Goal: Information Seeking & Learning: Check status

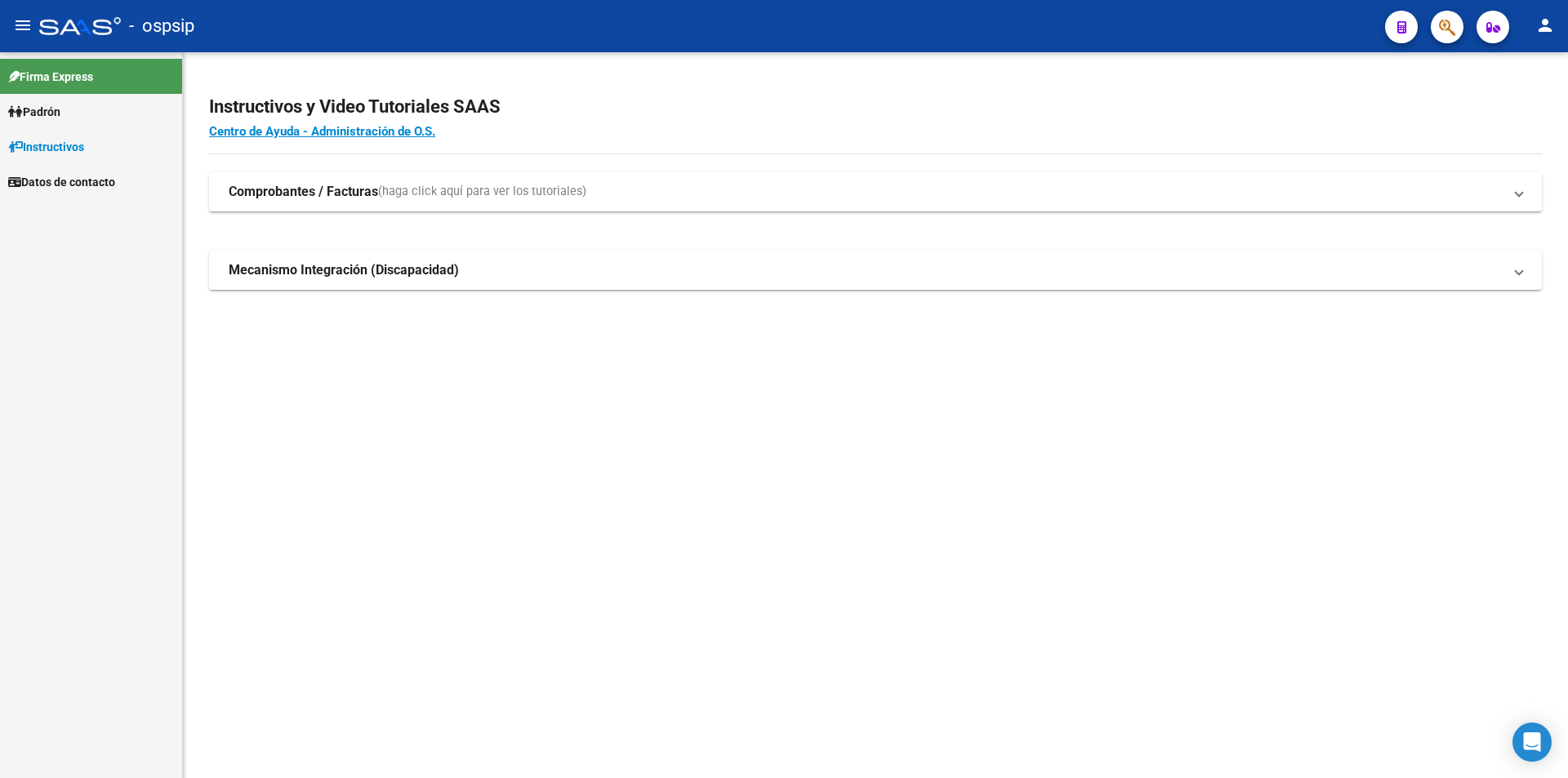
click at [105, 110] on link "Padrón" at bounding box center [91, 111] width 182 height 35
click at [103, 188] on link "Análisis Afiliado" at bounding box center [91, 181] width 182 height 35
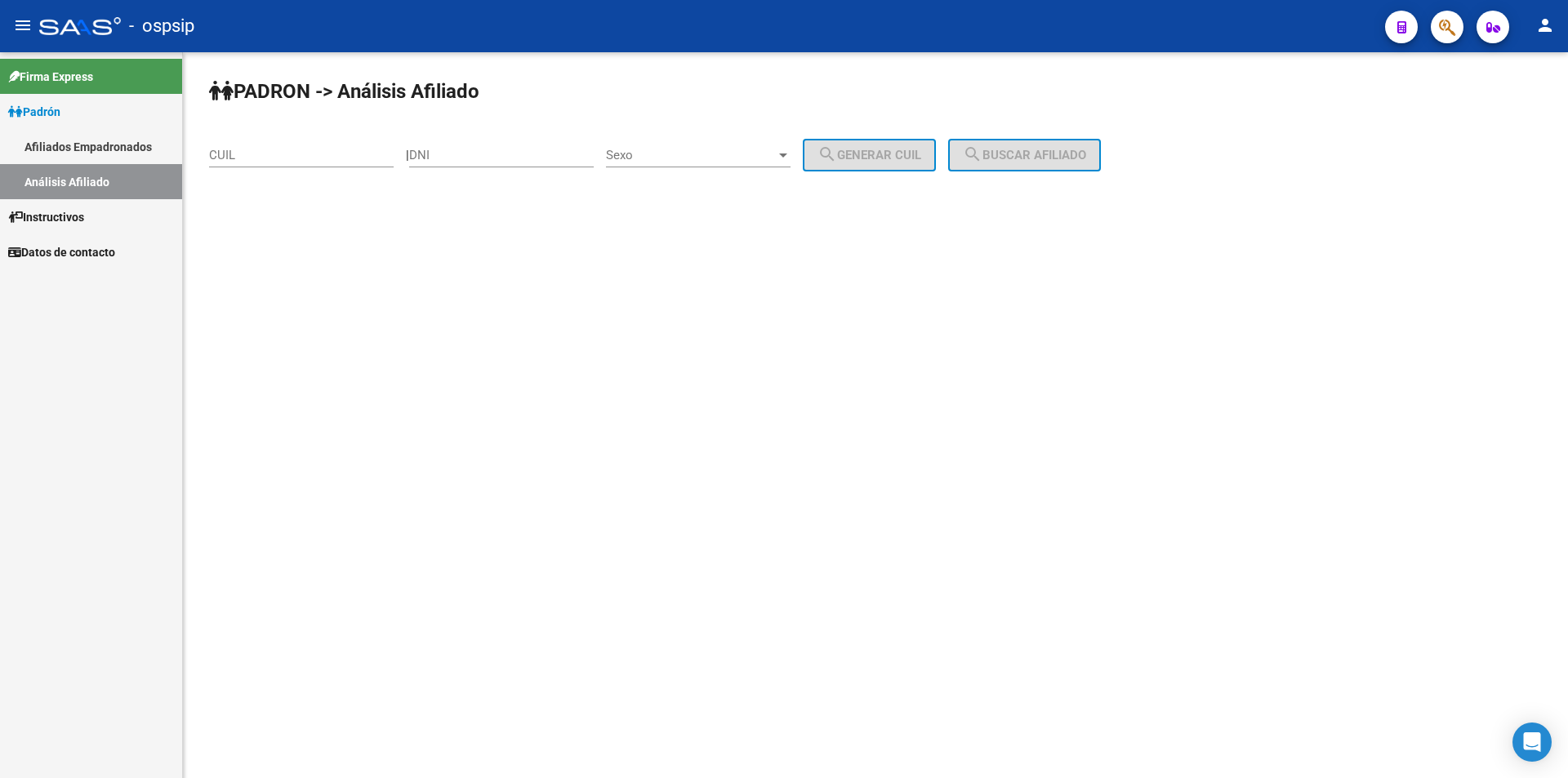
click at [480, 166] on div "DNI" at bounding box center [502, 149] width 184 height 35
type input "21990388"
click at [732, 147] on div "Sexo Sexo" at bounding box center [698, 149] width 184 height 35
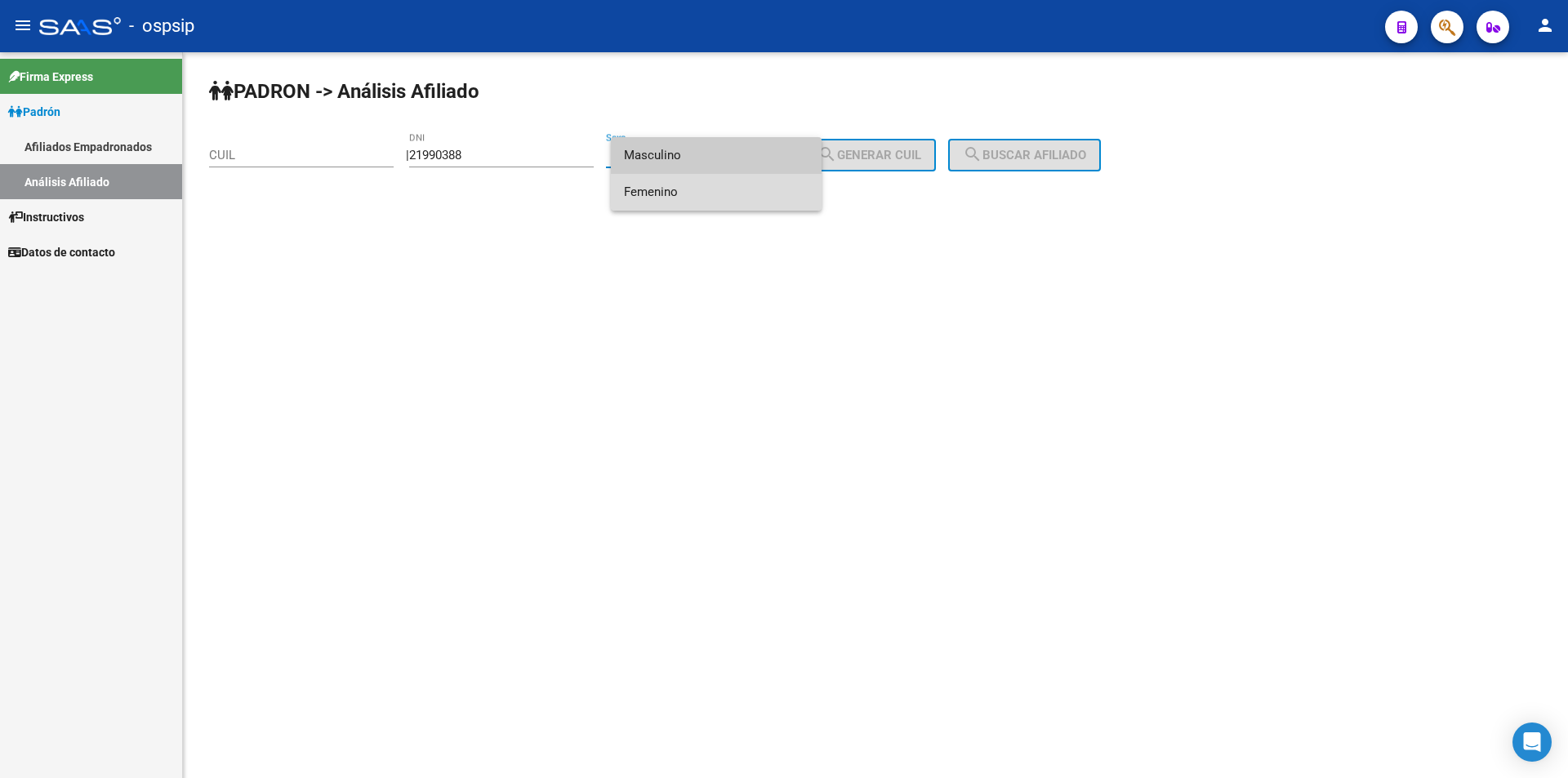
click at [714, 197] on span "Femenino" at bounding box center [717, 192] width 184 height 37
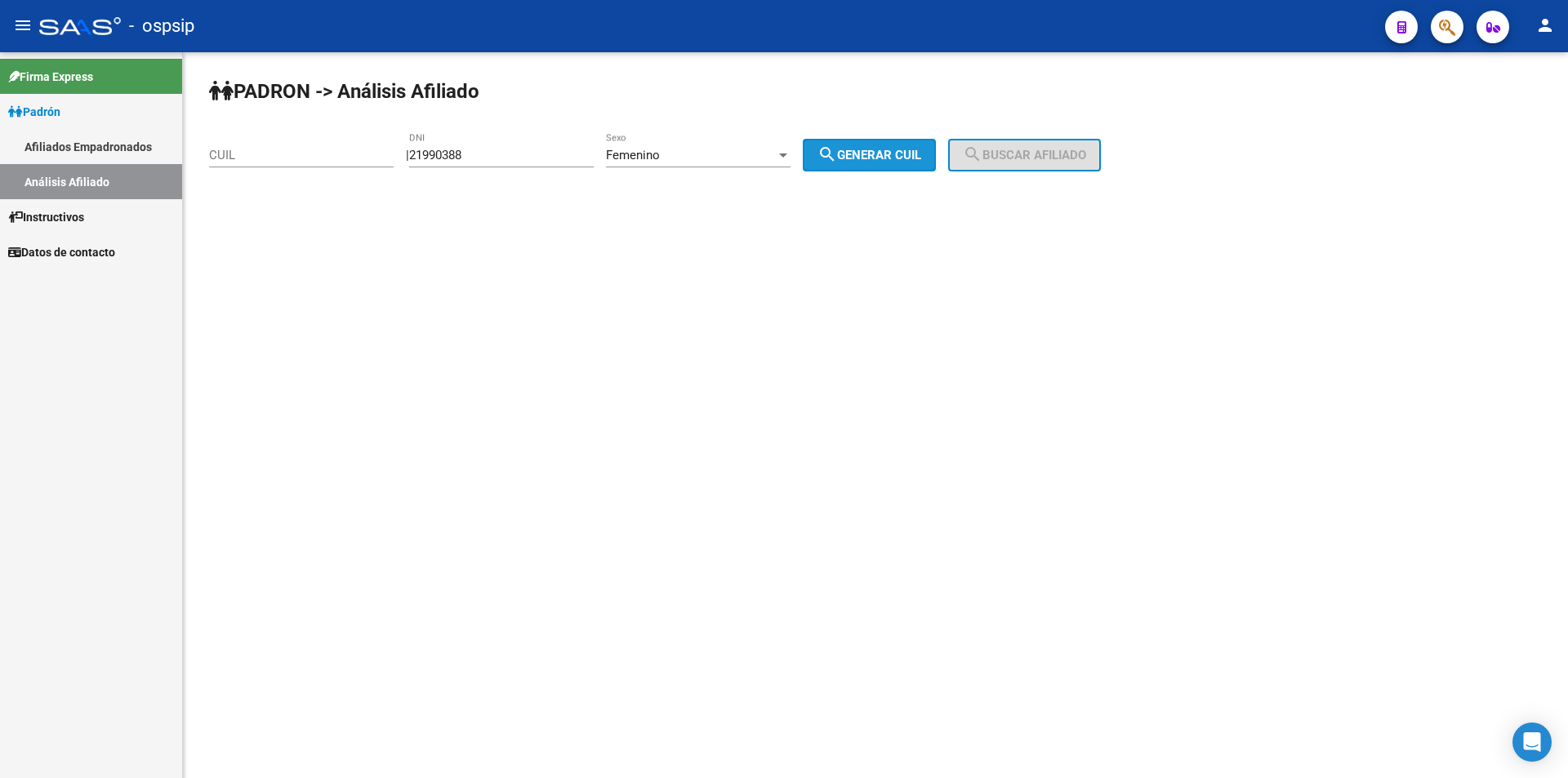
click at [908, 155] on span "search Generar CUIL" at bounding box center [869, 155] width 104 height 14
type input "27-21990388-5"
click at [983, 162] on mat-icon "search" at bounding box center [972, 154] width 20 height 20
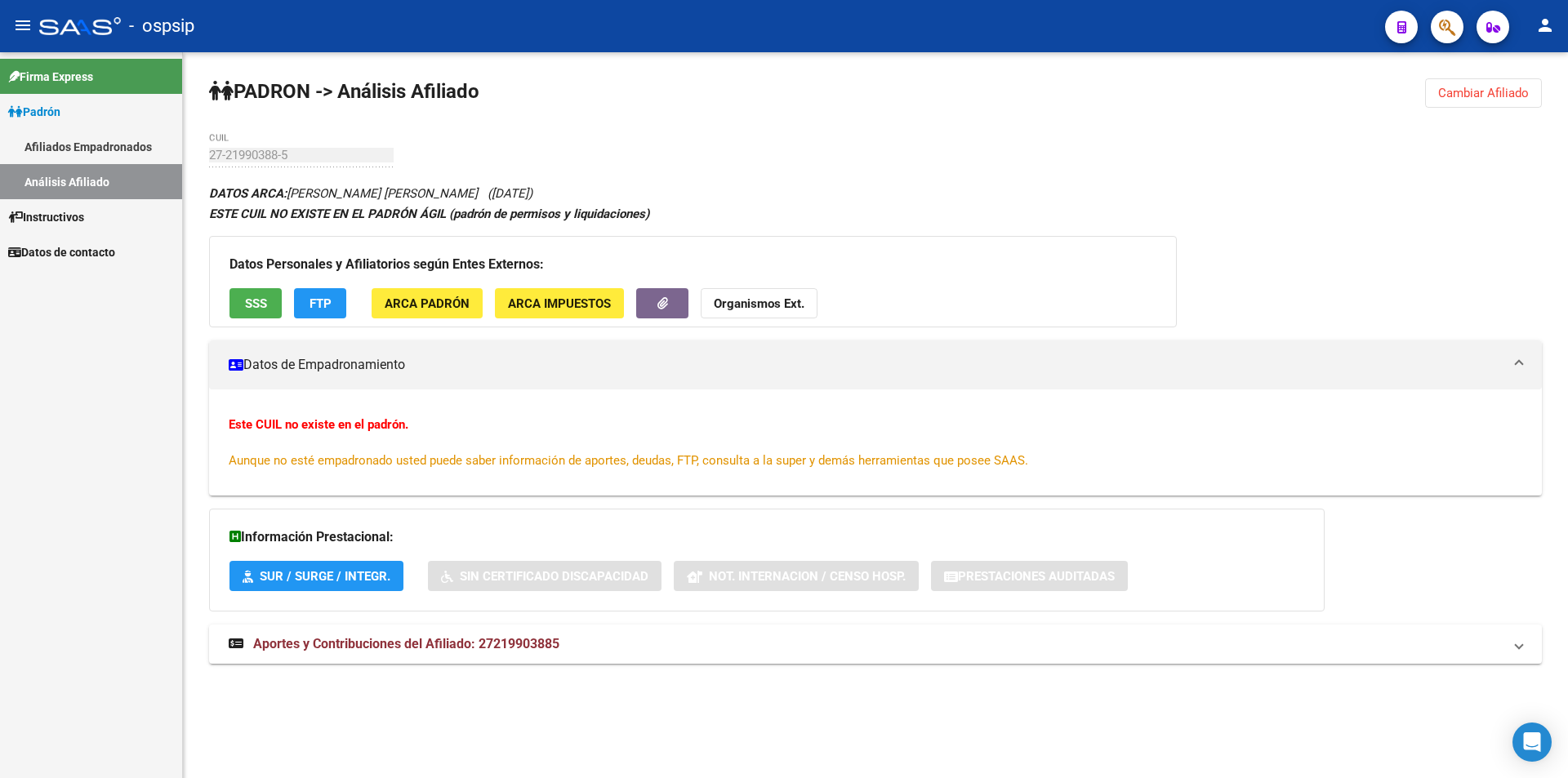
click at [237, 146] on div "27-21990388-5 CUIL" at bounding box center [301, 149] width 184 height 35
drag, startPoint x: 237, startPoint y: 146, endPoint x: 229, endPoint y: 152, distance: 10.0
click at [236, 146] on div "27-21990388-5 CUIL" at bounding box center [301, 149] width 184 height 35
click at [90, 162] on link "Afiliados Empadronados" at bounding box center [91, 146] width 182 height 35
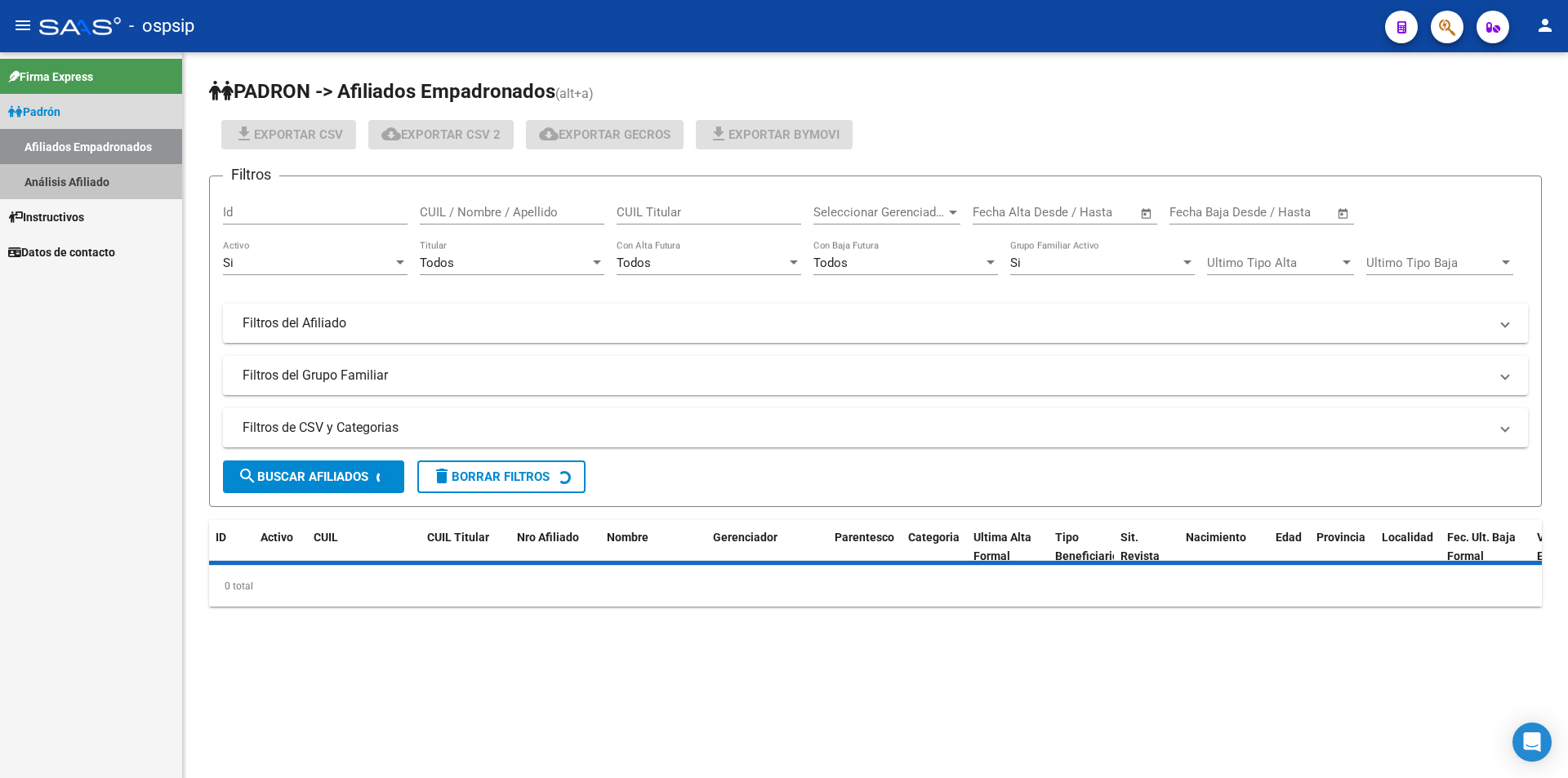
click at [102, 168] on link "Análisis Afiliado" at bounding box center [91, 181] width 182 height 35
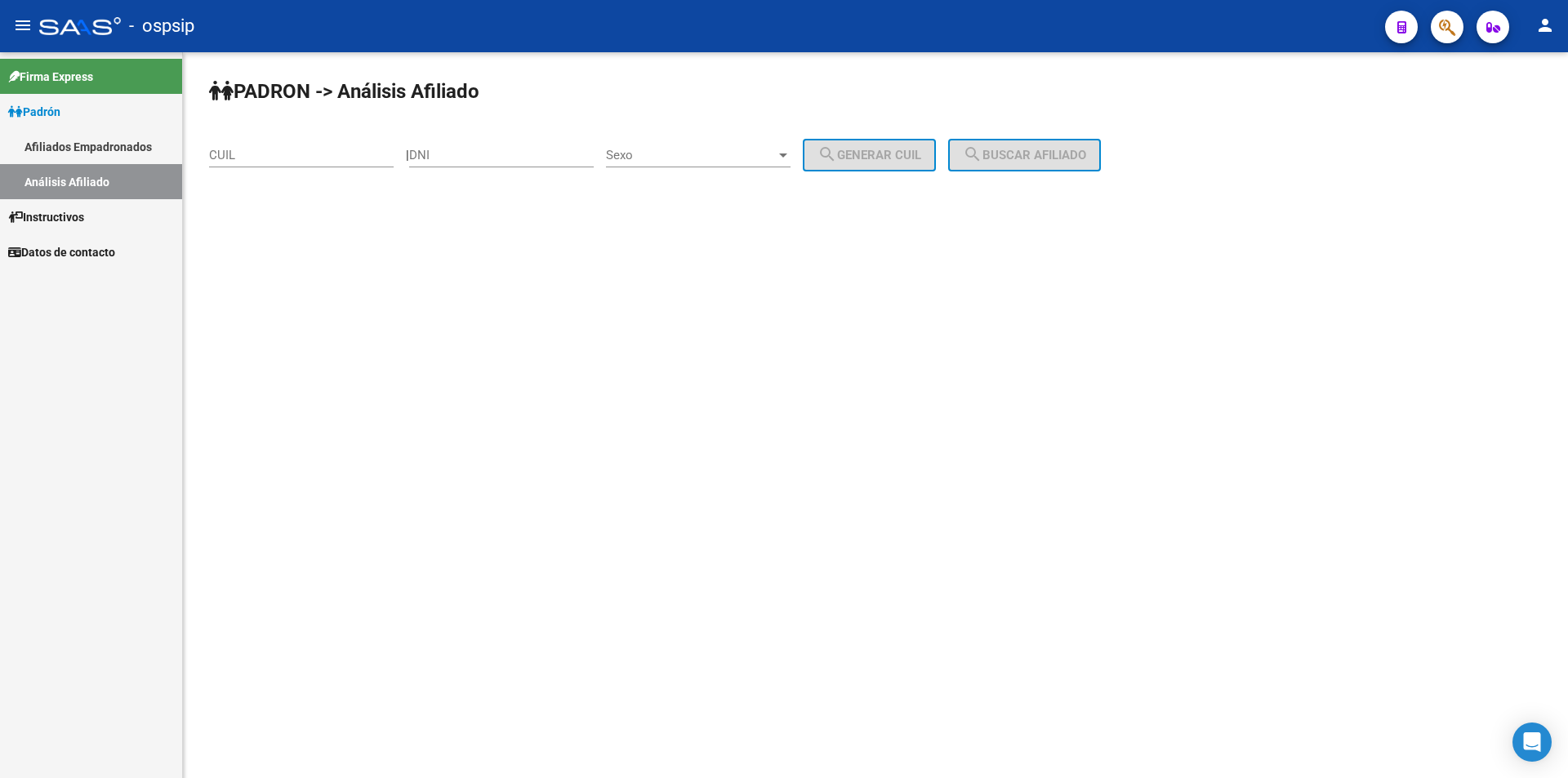
click at [260, 161] on input "CUIL" at bounding box center [301, 155] width 184 height 14
paste input "20-94186359-1"
type input "20-94186359-1"
click at [775, 151] on span "Sexo" at bounding box center [691, 155] width 170 height 14
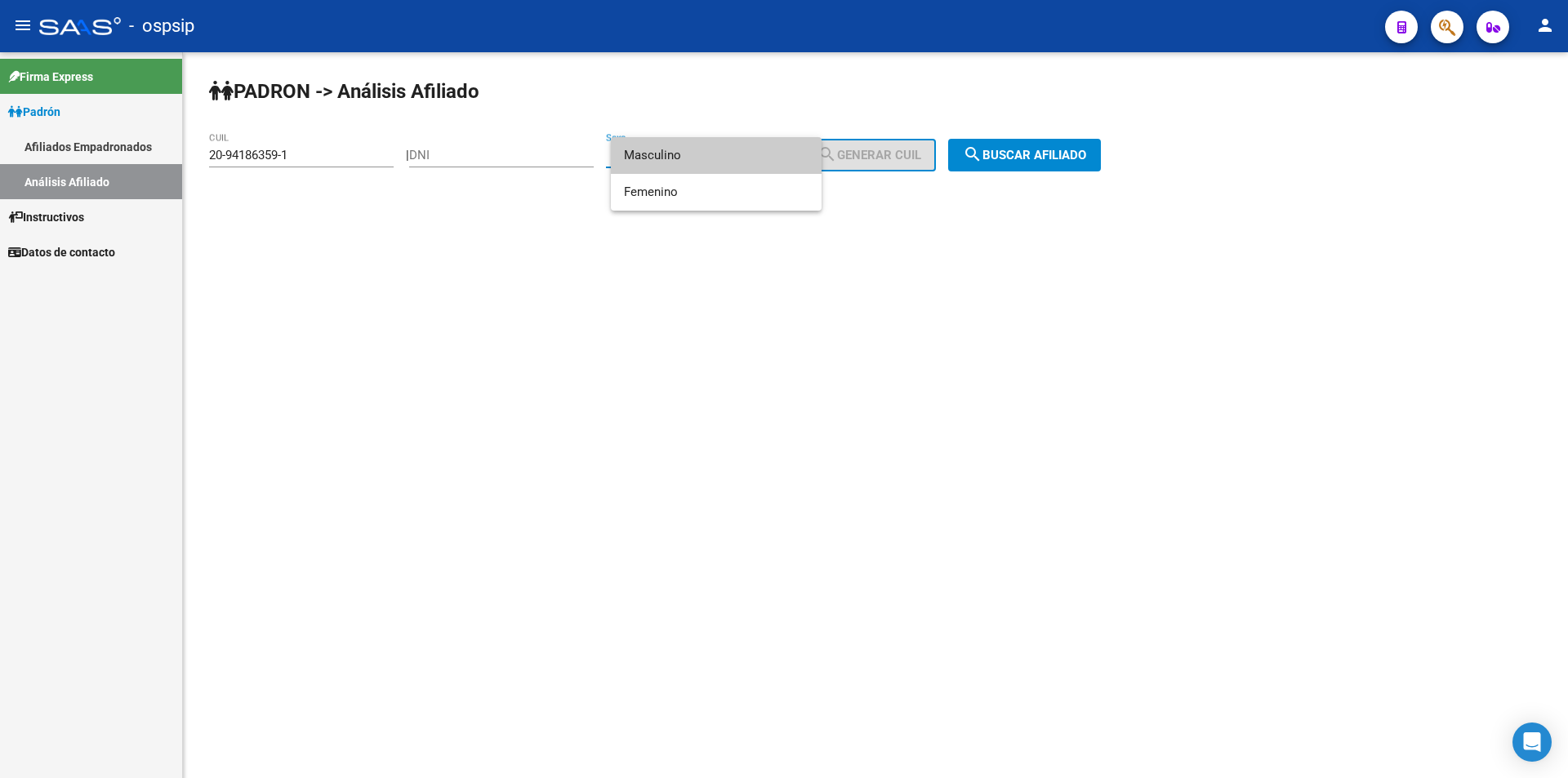
click at [717, 162] on span "Masculino" at bounding box center [717, 155] width 184 height 37
click at [976, 158] on button "search Buscar afiliado" at bounding box center [1024, 155] width 153 height 32
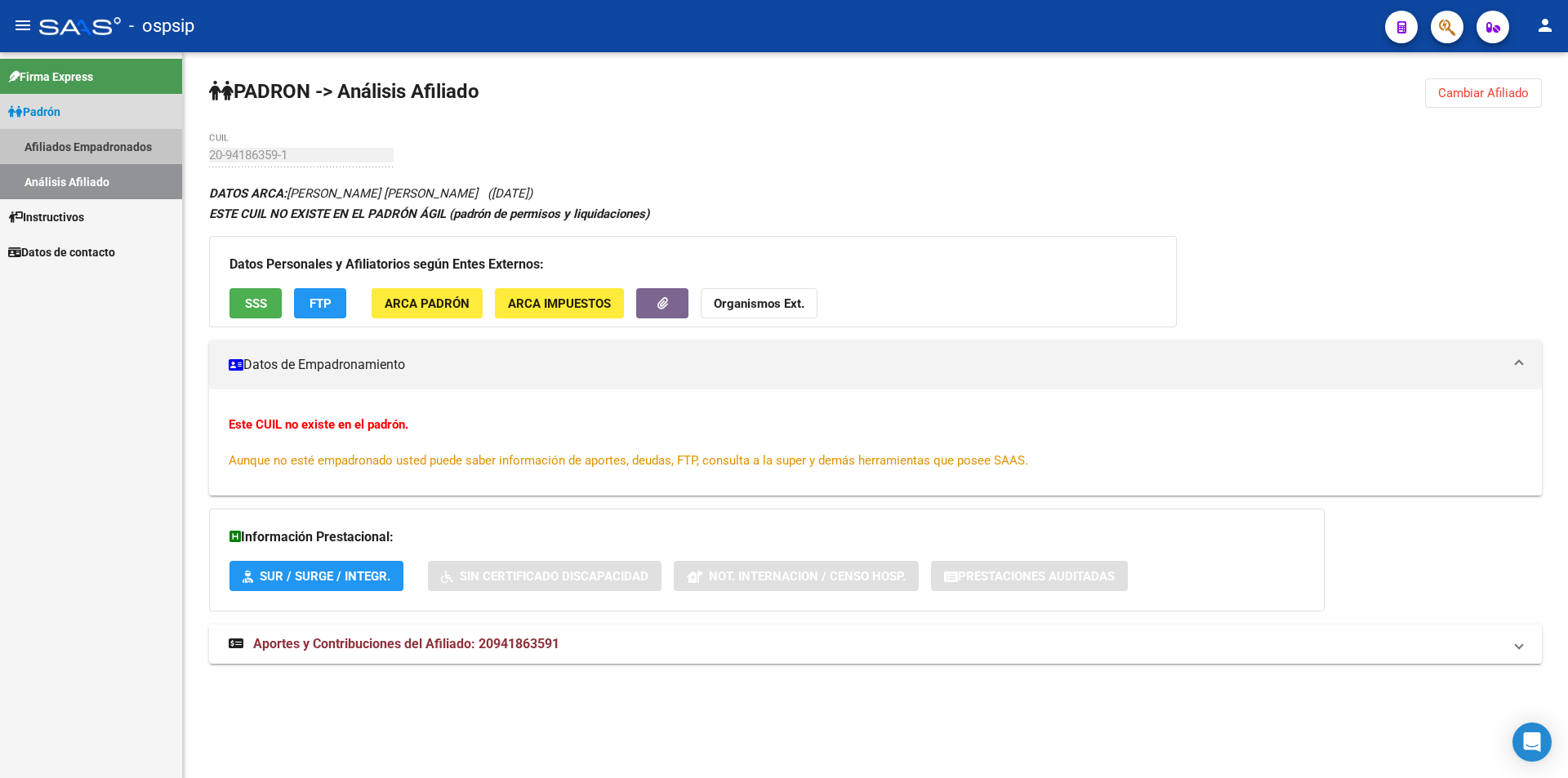
click at [89, 144] on link "Afiliados Empadronados" at bounding box center [91, 146] width 182 height 35
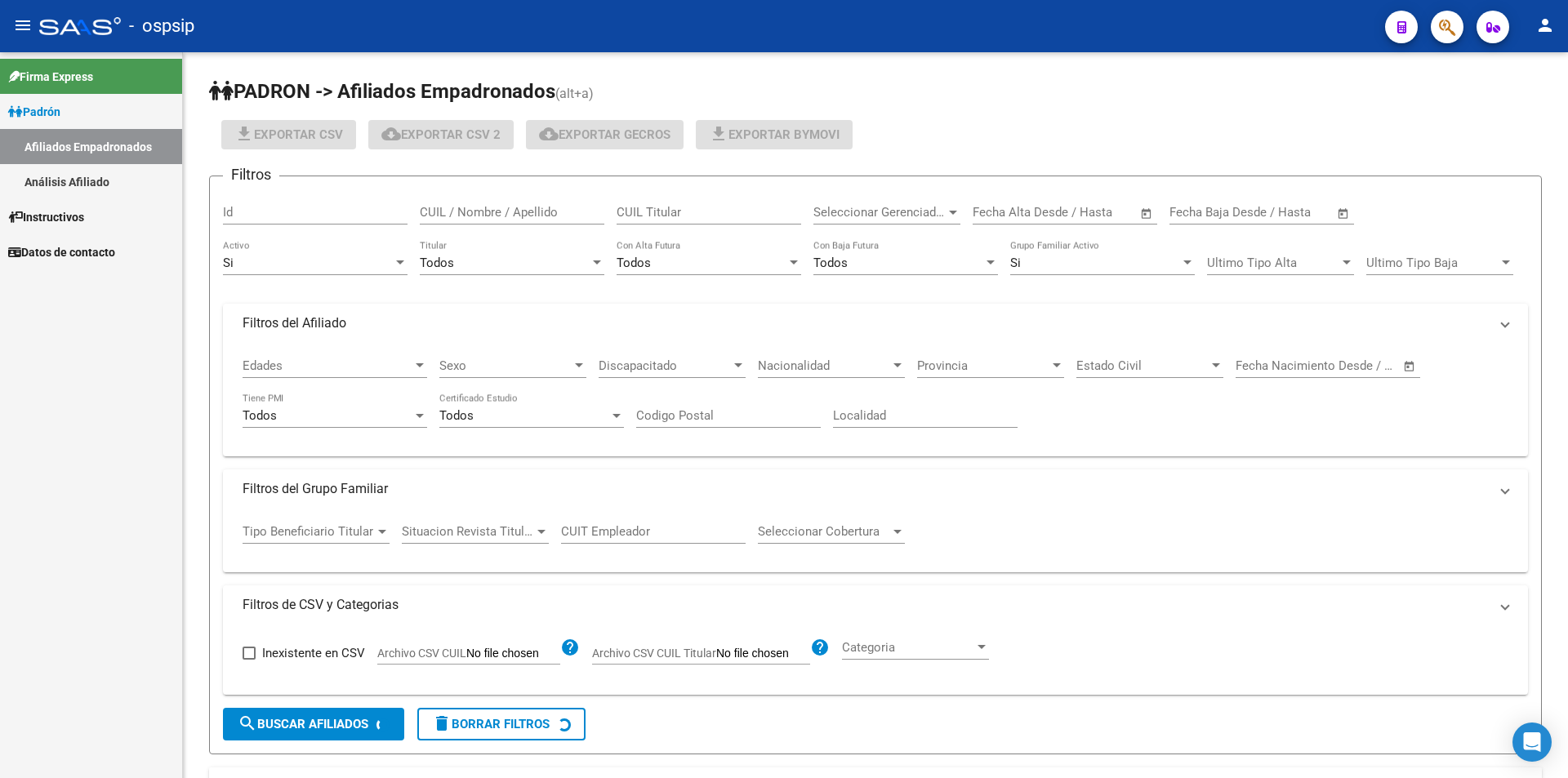
drag, startPoint x: 90, startPoint y: 157, endPoint x: 91, endPoint y: 168, distance: 11.0
click at [90, 158] on link "Afiliados Empadronados" at bounding box center [91, 146] width 182 height 35
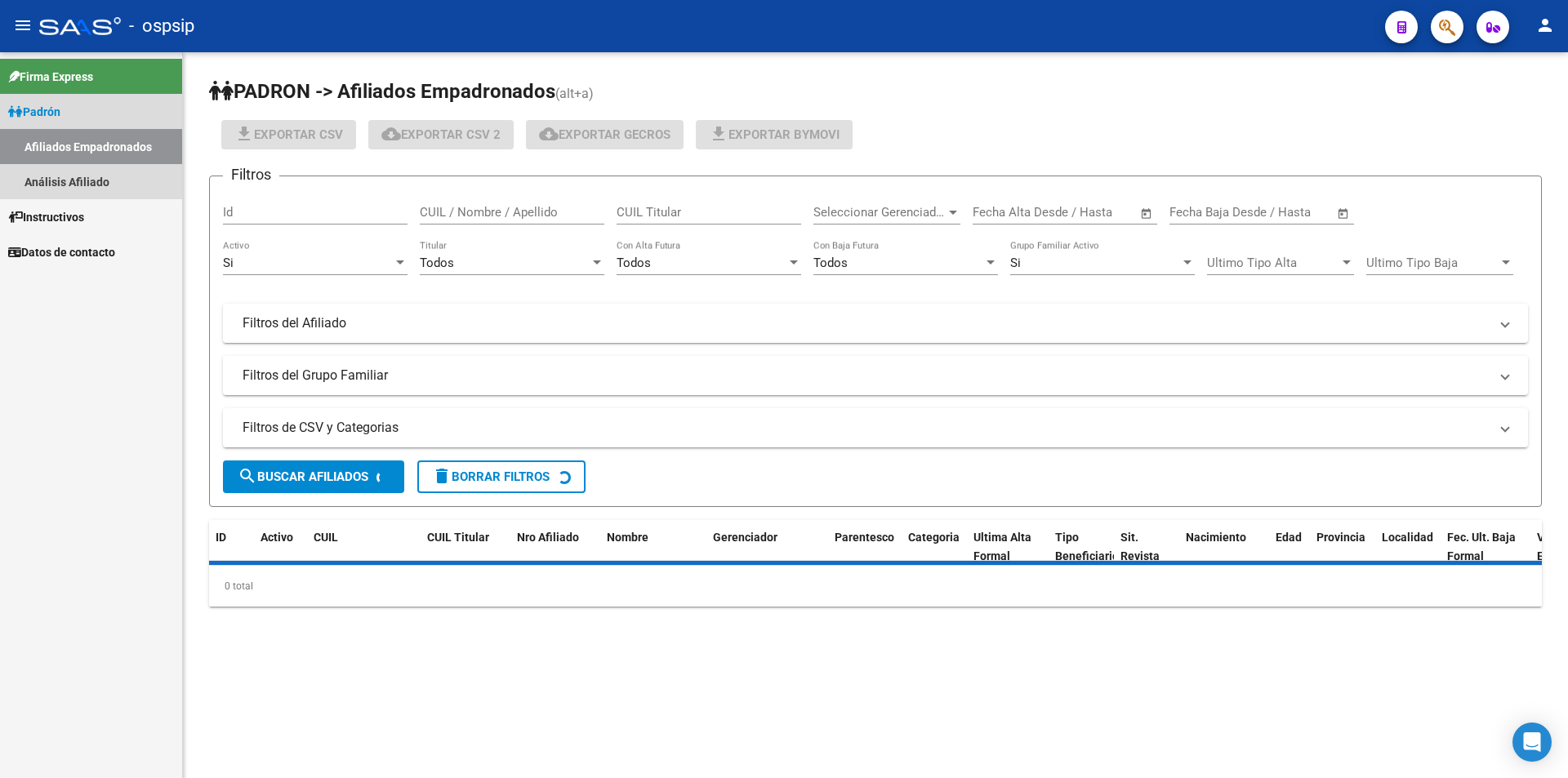
click at [91, 171] on link "Análisis Afiliado" at bounding box center [91, 181] width 182 height 35
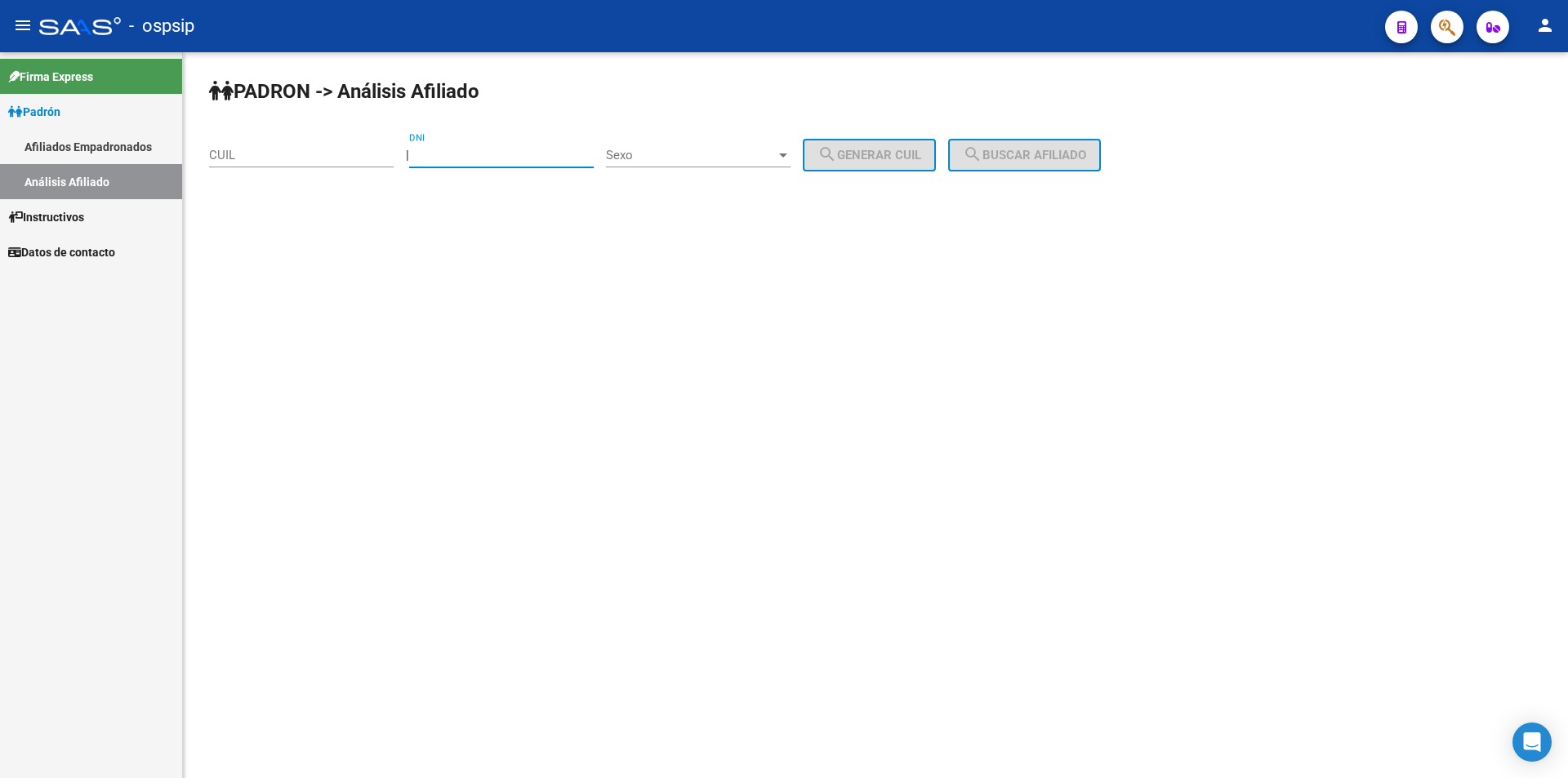
click at [443, 156] on input "DNI" at bounding box center [502, 155] width 184 height 14
paste input "41518320"
type input "41518320"
click at [683, 155] on span "Sexo" at bounding box center [691, 155] width 170 height 14
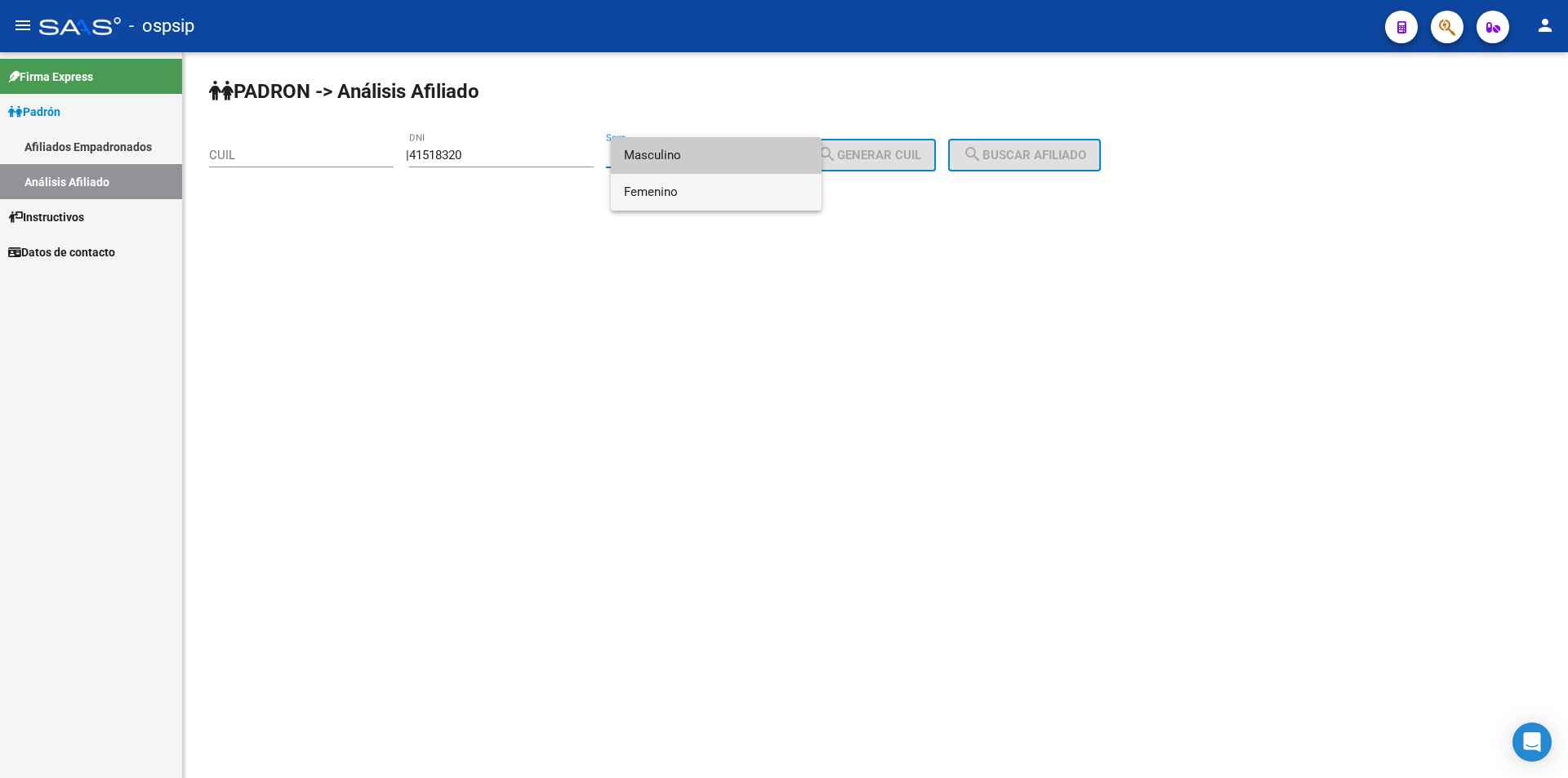
click at [688, 189] on span "Femenino" at bounding box center [717, 192] width 184 height 37
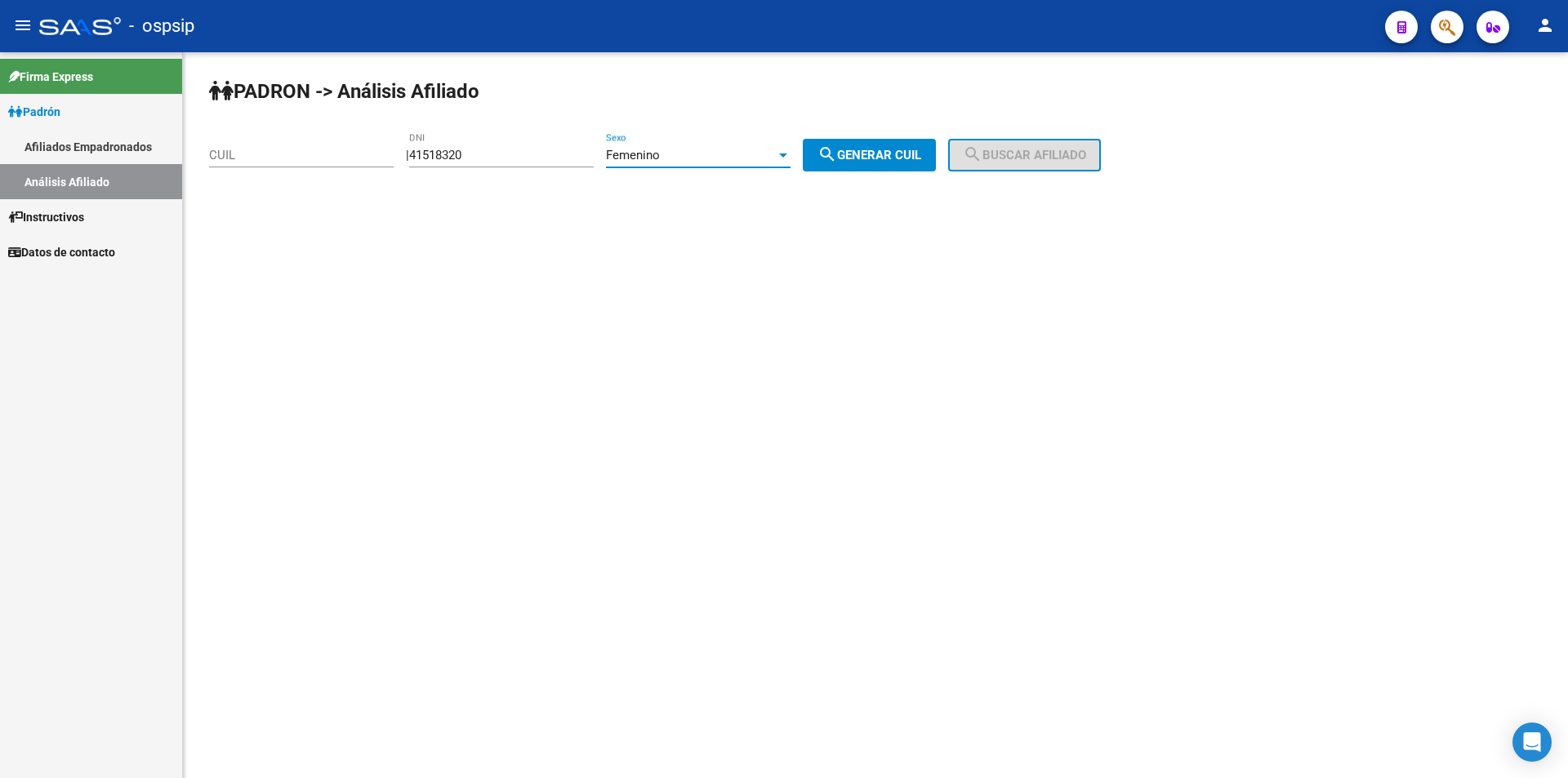
click at [917, 142] on button "search Generar CUIL" at bounding box center [870, 155] width 133 height 32
type input "27-41518320-3"
click at [1003, 156] on span "search Buscar afiliado" at bounding box center [1024, 155] width 124 height 14
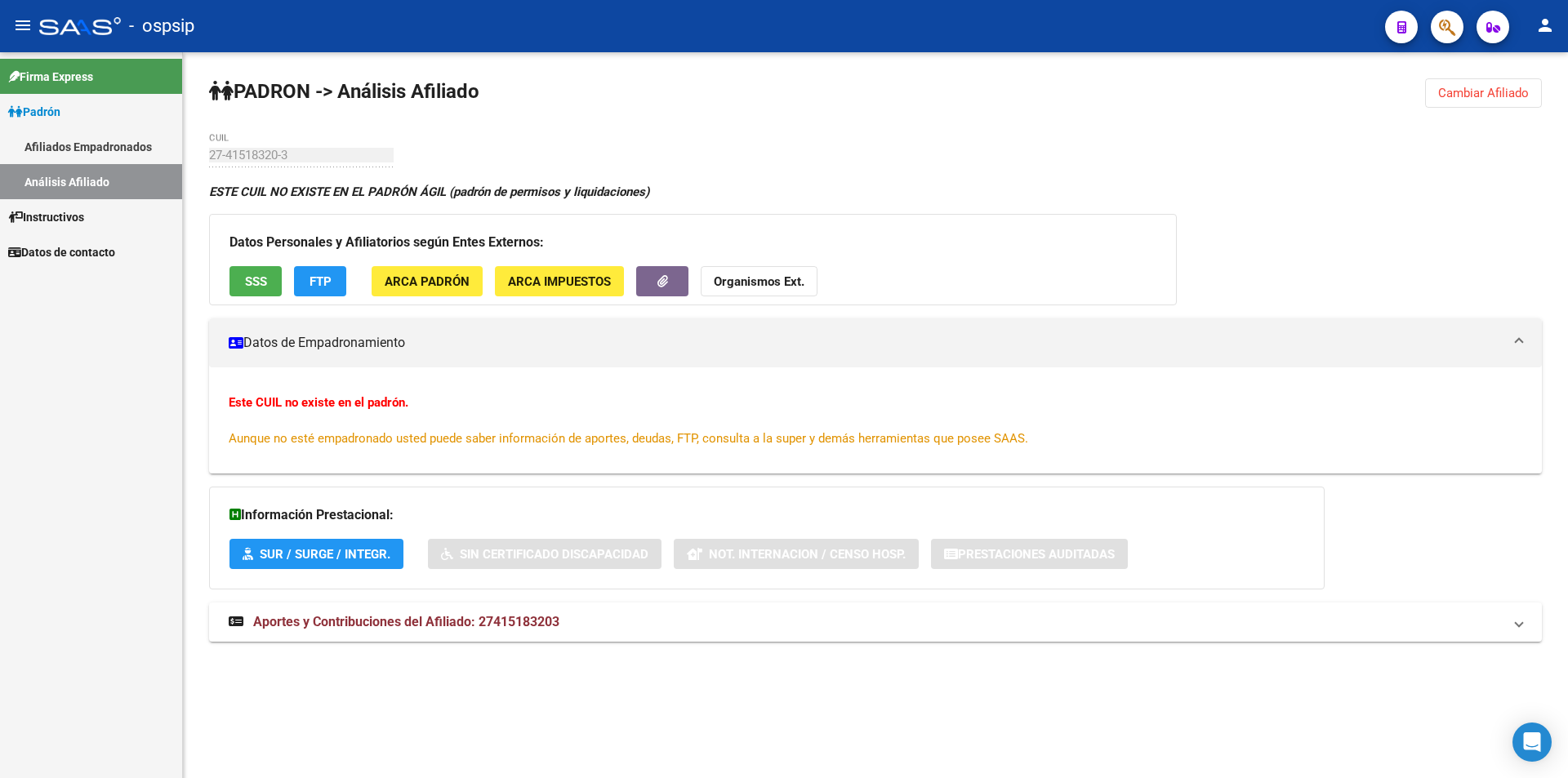
click at [74, 142] on link "Afiliados Empadronados" at bounding box center [91, 146] width 182 height 35
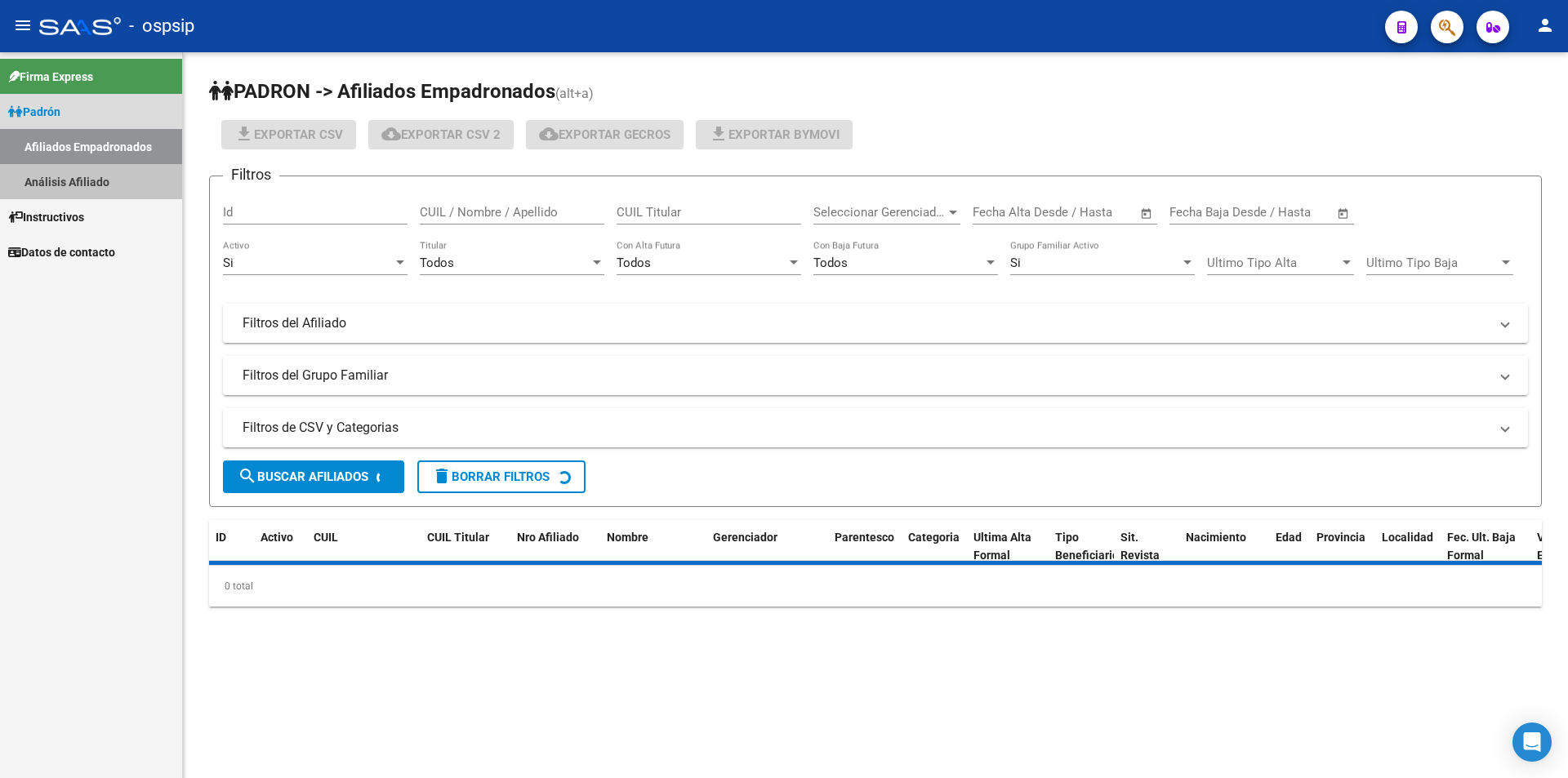
click at [57, 180] on link "Análisis Afiliado" at bounding box center [91, 181] width 182 height 35
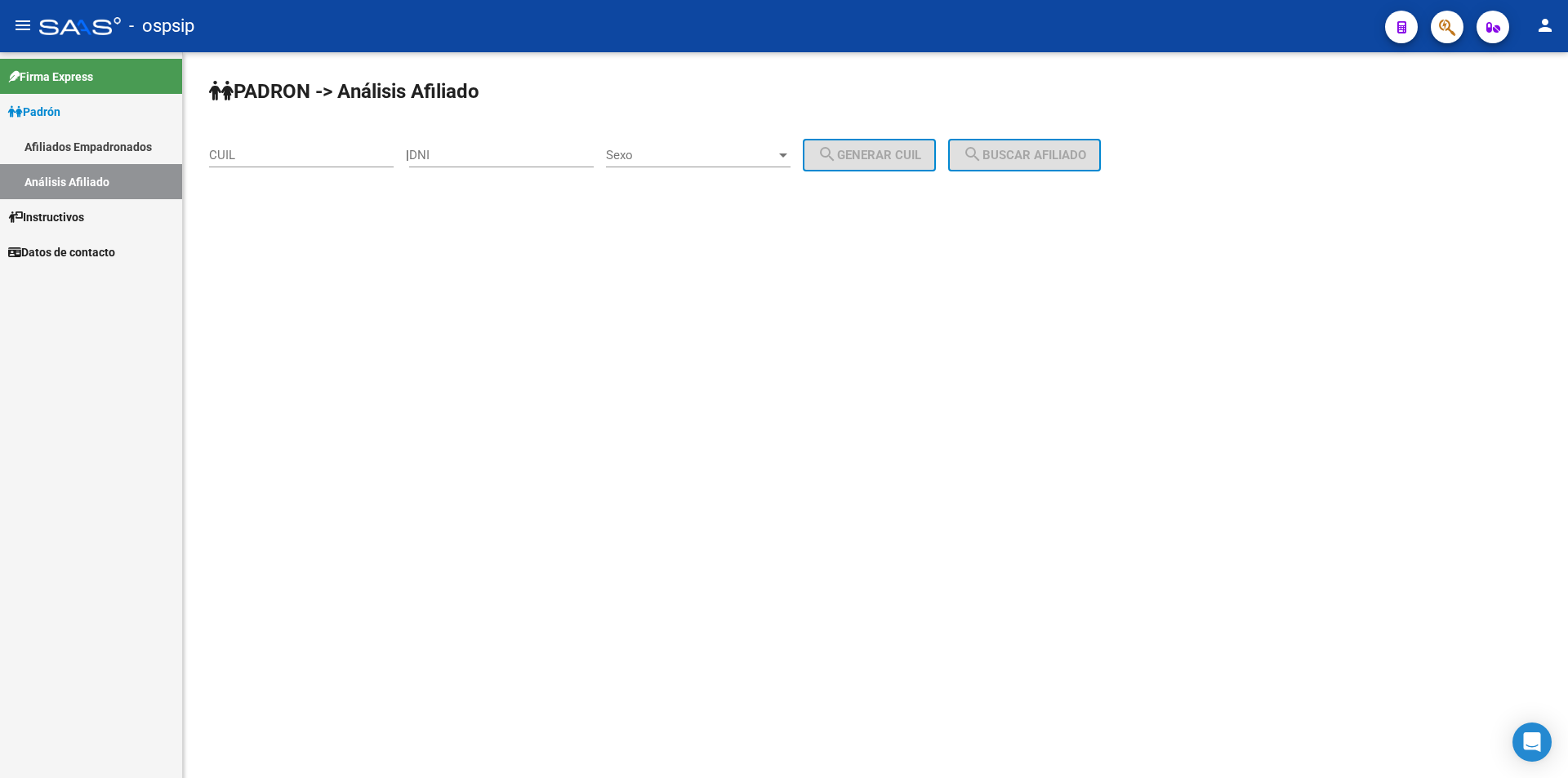
click at [532, 128] on div "PADRON -> Análisis Afiliado CUIL | DNI Sexo Sexo search Generar CUIL search Bus…" at bounding box center [876, 138] width 1386 height 171
click at [515, 148] on input "DNI" at bounding box center [502, 155] width 184 height 14
paste input "41518320"
type input "41518320"
click at [648, 157] on span "Sexo" at bounding box center [691, 155] width 170 height 14
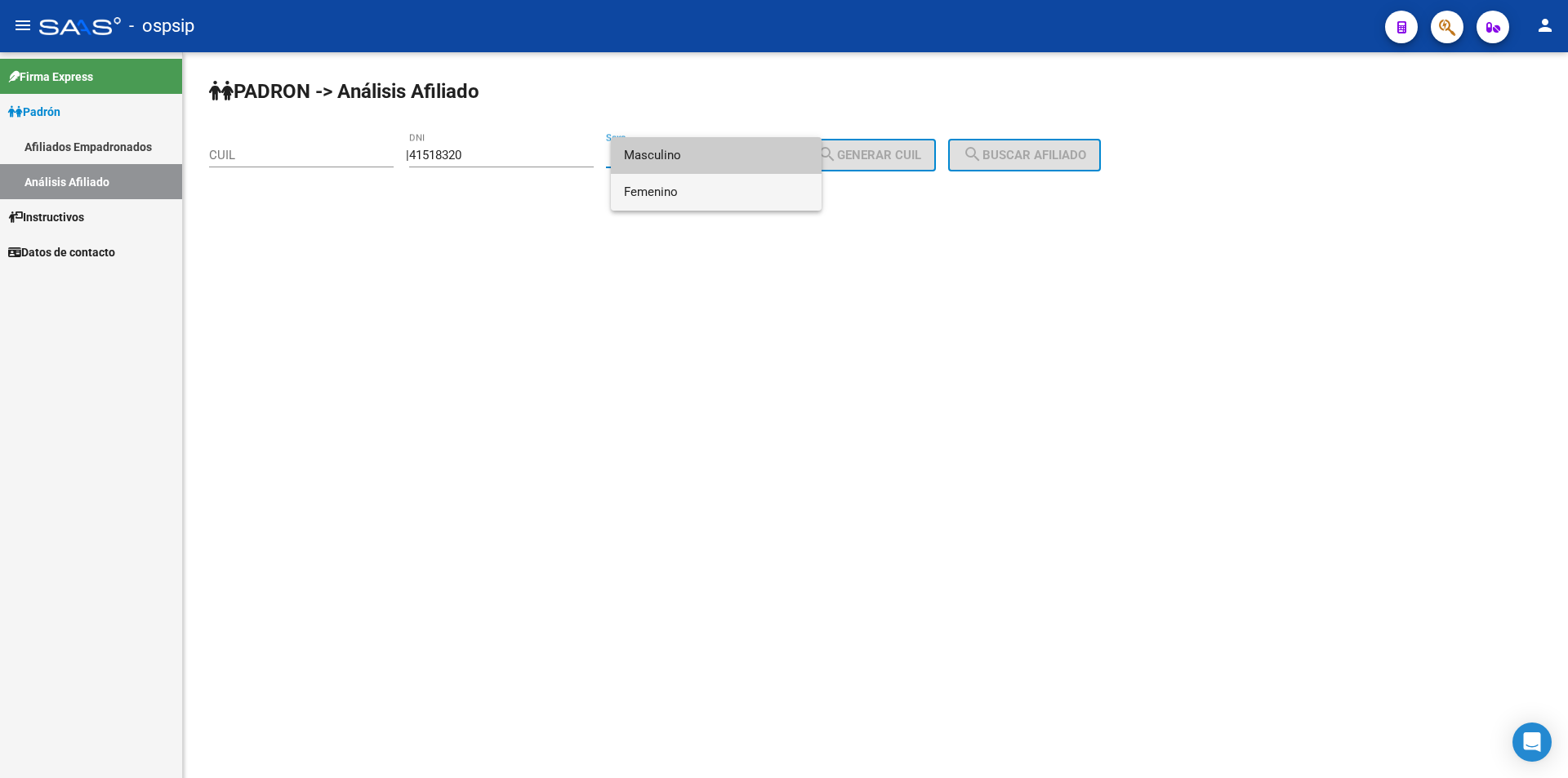
click at [712, 185] on span "Femenino" at bounding box center [717, 192] width 184 height 37
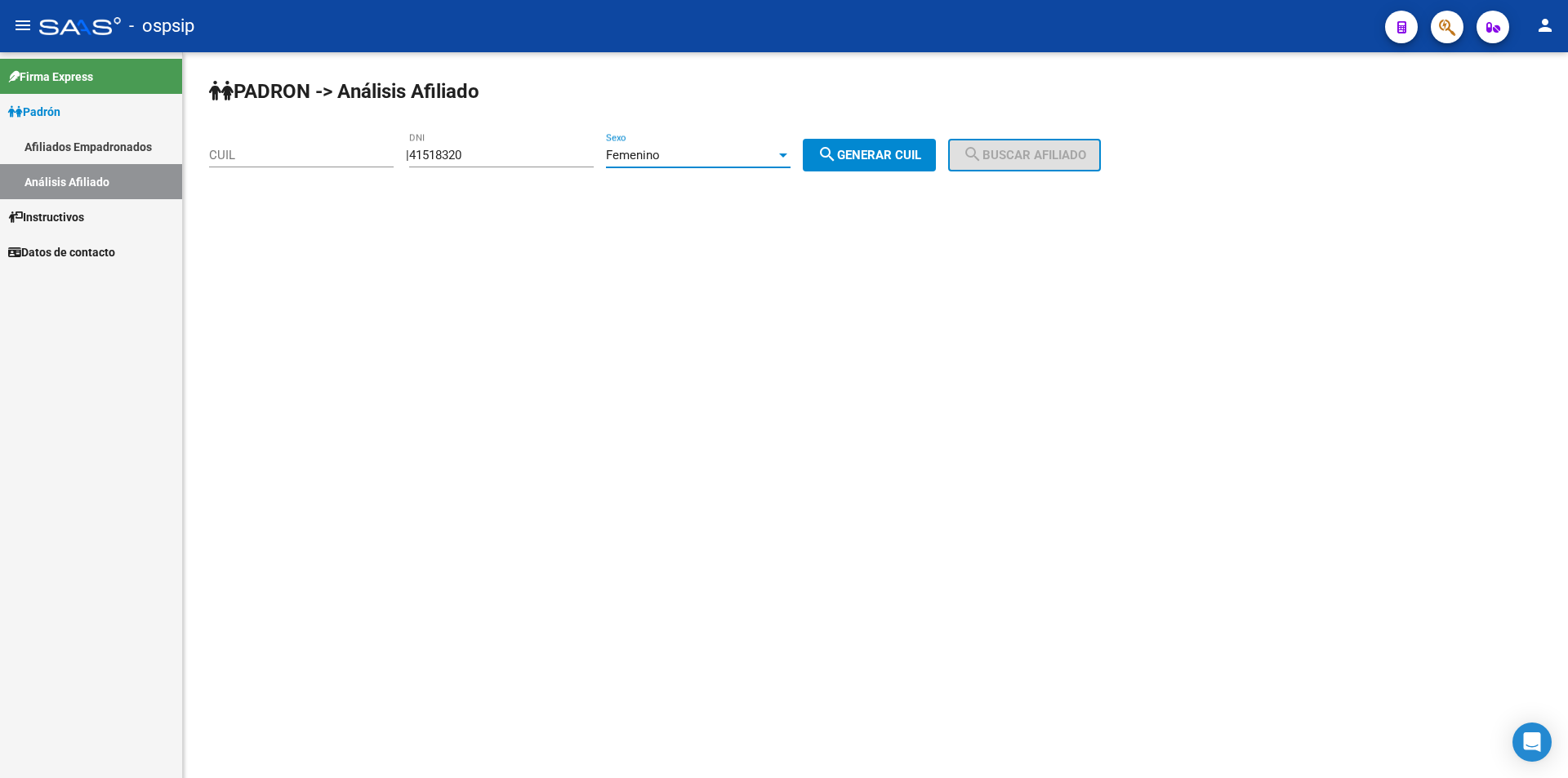
click at [837, 151] on mat-icon "search" at bounding box center [827, 154] width 20 height 20
click at [643, 156] on span "Femenino" at bounding box center [633, 155] width 54 height 14
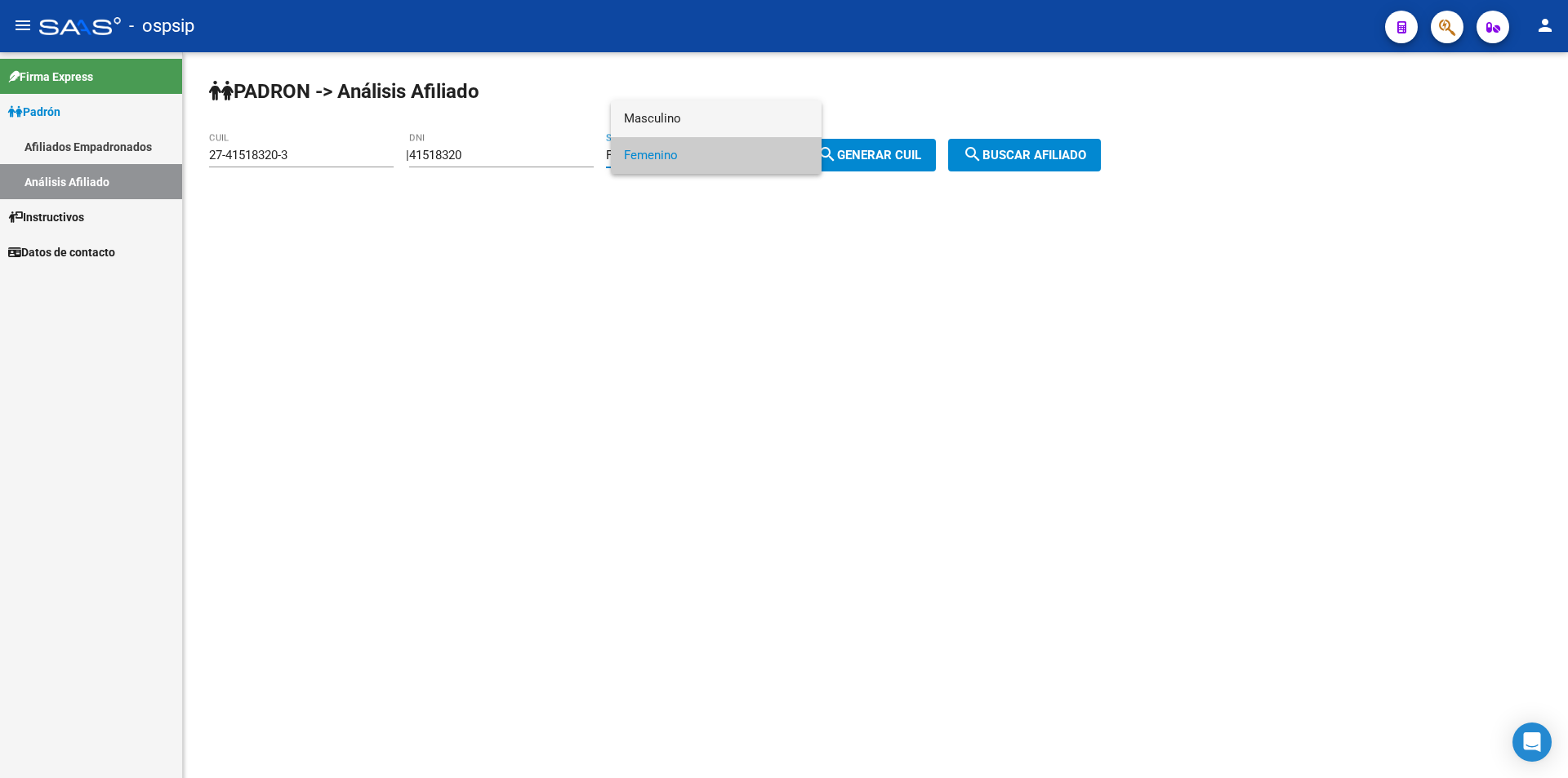
click at [703, 132] on span "Masculino" at bounding box center [717, 119] width 184 height 37
click at [837, 145] on mat-icon "search" at bounding box center [827, 154] width 20 height 20
type input "20-41518320-9"
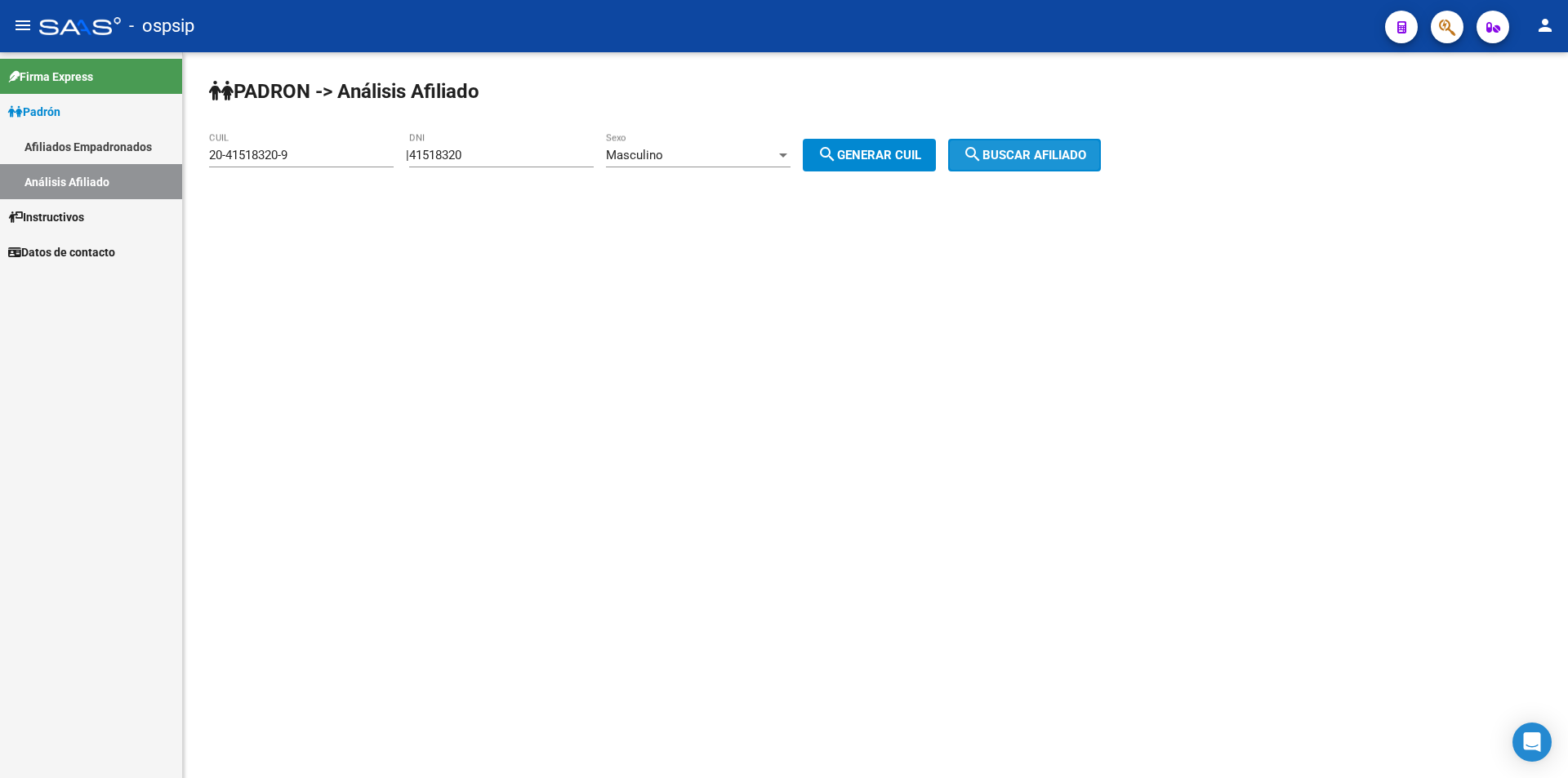
click at [1044, 147] on button "search Buscar afiliado" at bounding box center [1024, 155] width 153 height 32
